Goal: Task Accomplishment & Management: Use online tool/utility

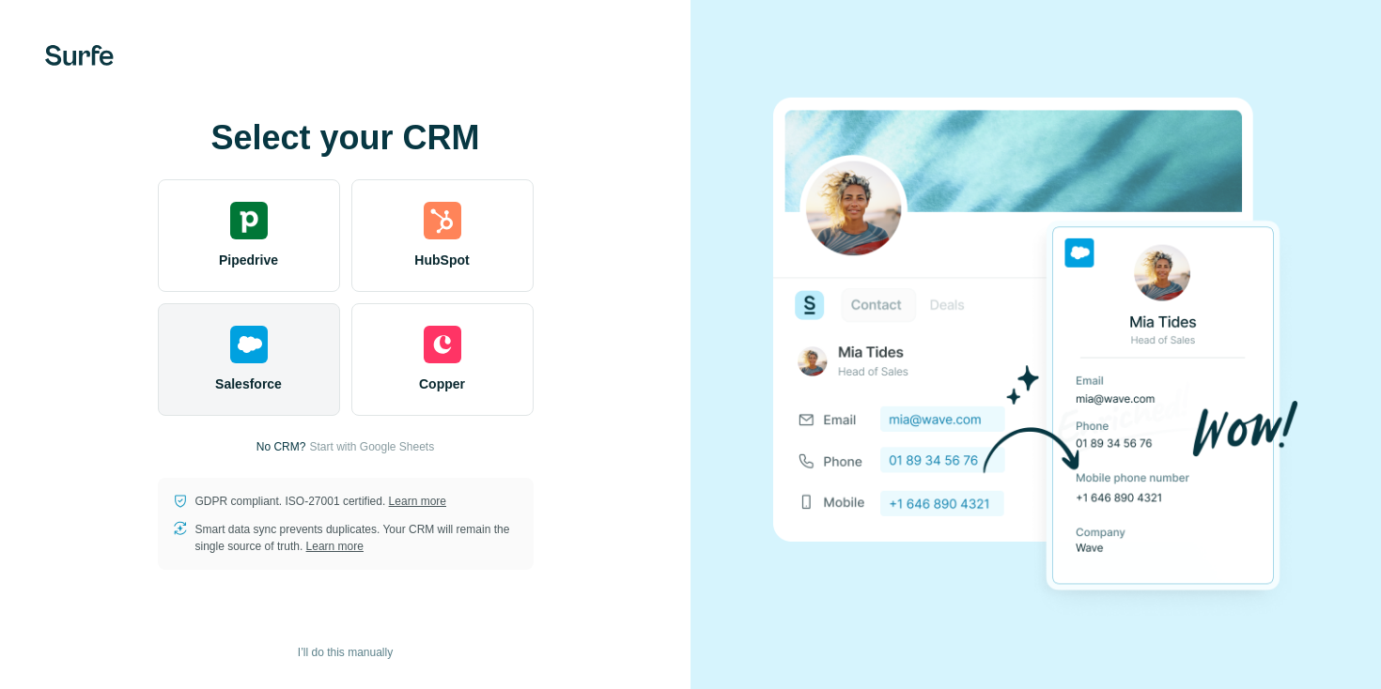
click at [270, 369] on div "Salesforce" at bounding box center [249, 359] width 182 height 113
